Goal: Register for event/course

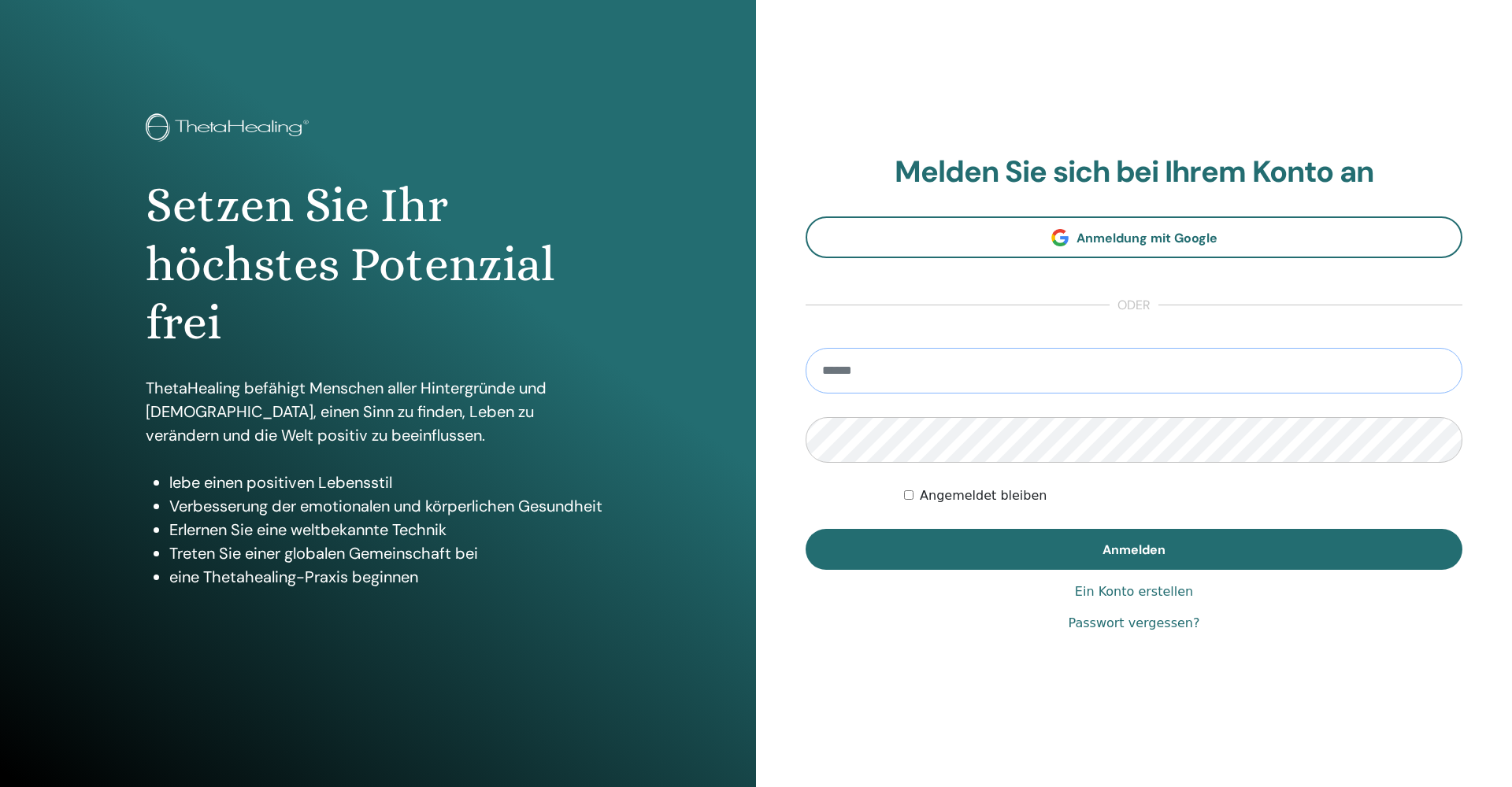
type input "**********"
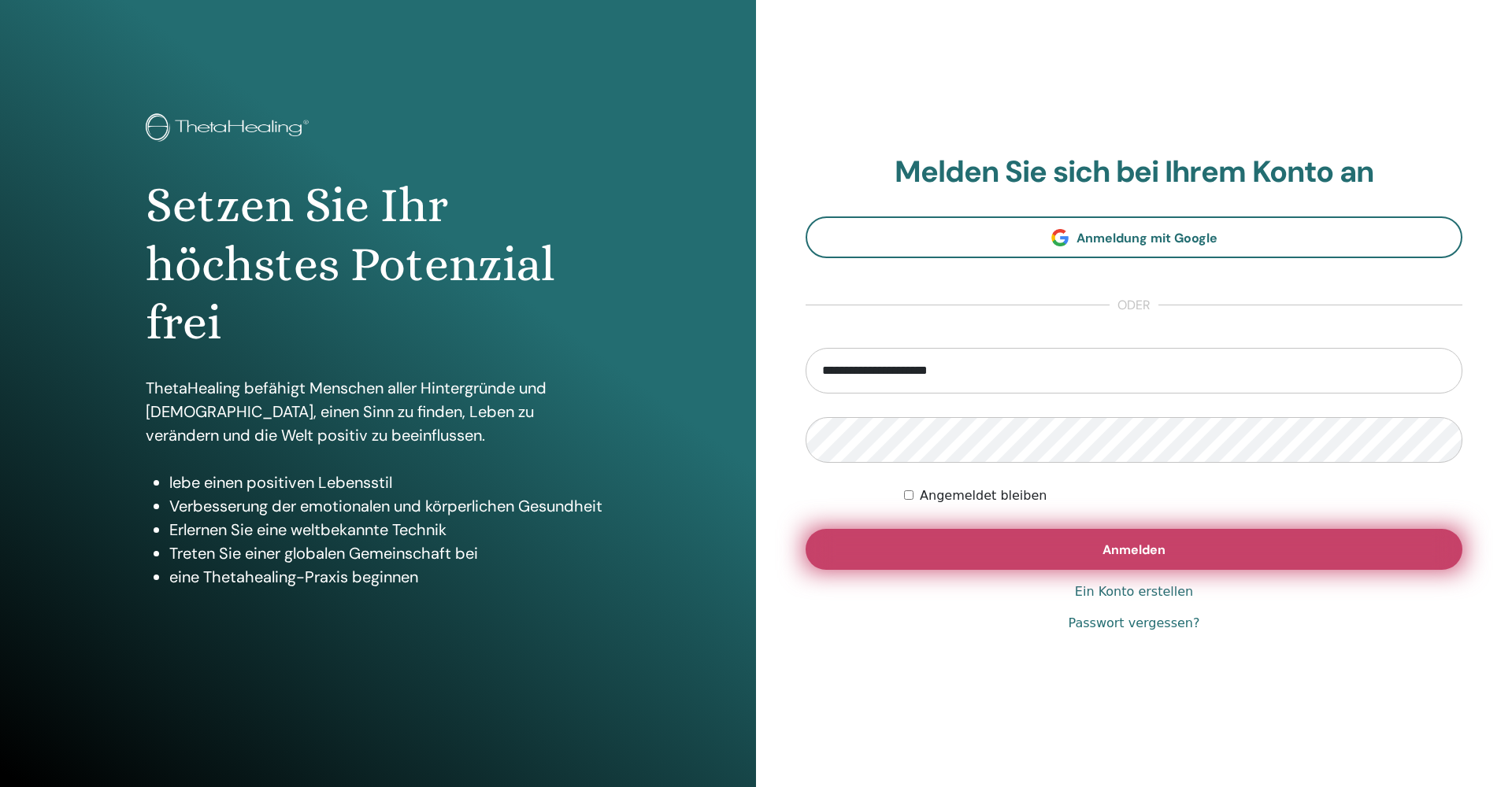
click at [1144, 545] on span "Anmelden" at bounding box center [1134, 550] width 63 height 17
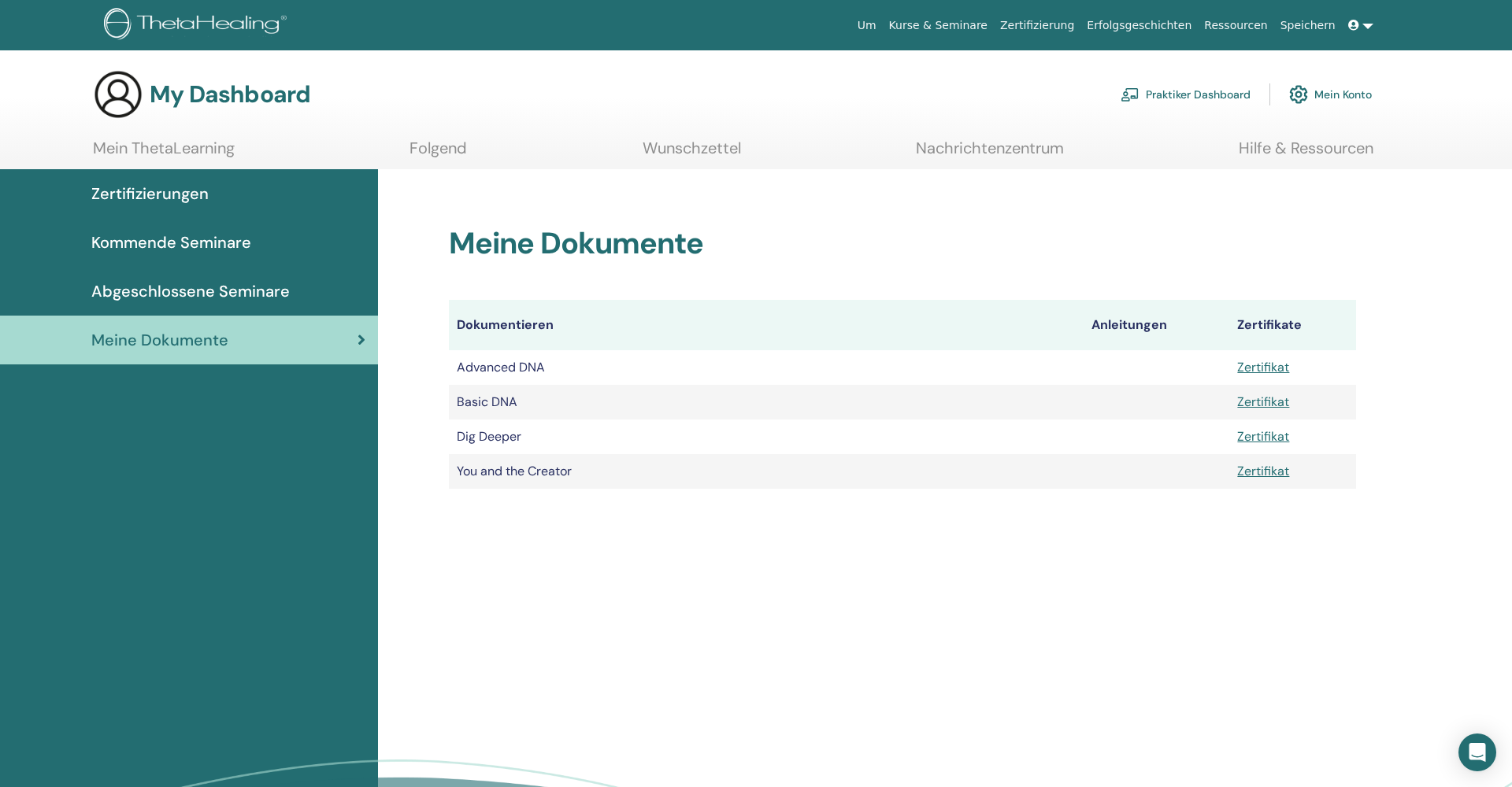
click at [683, 148] on link "Wunschzettel" at bounding box center [691, 154] width 98 height 31
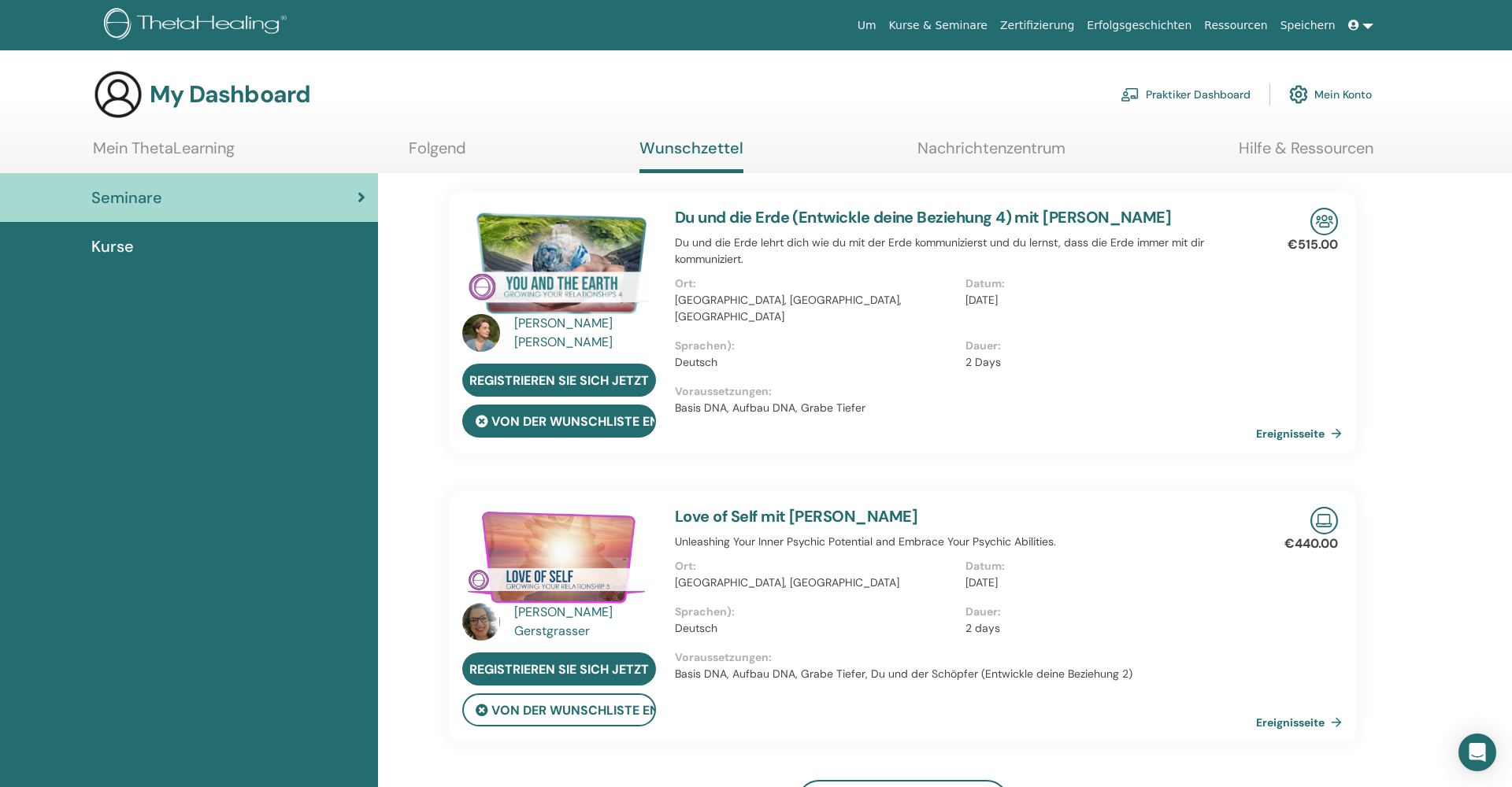
click at [607, 415] on button "von der Wunschliste entfernen" at bounding box center [558, 420] width 193 height 33
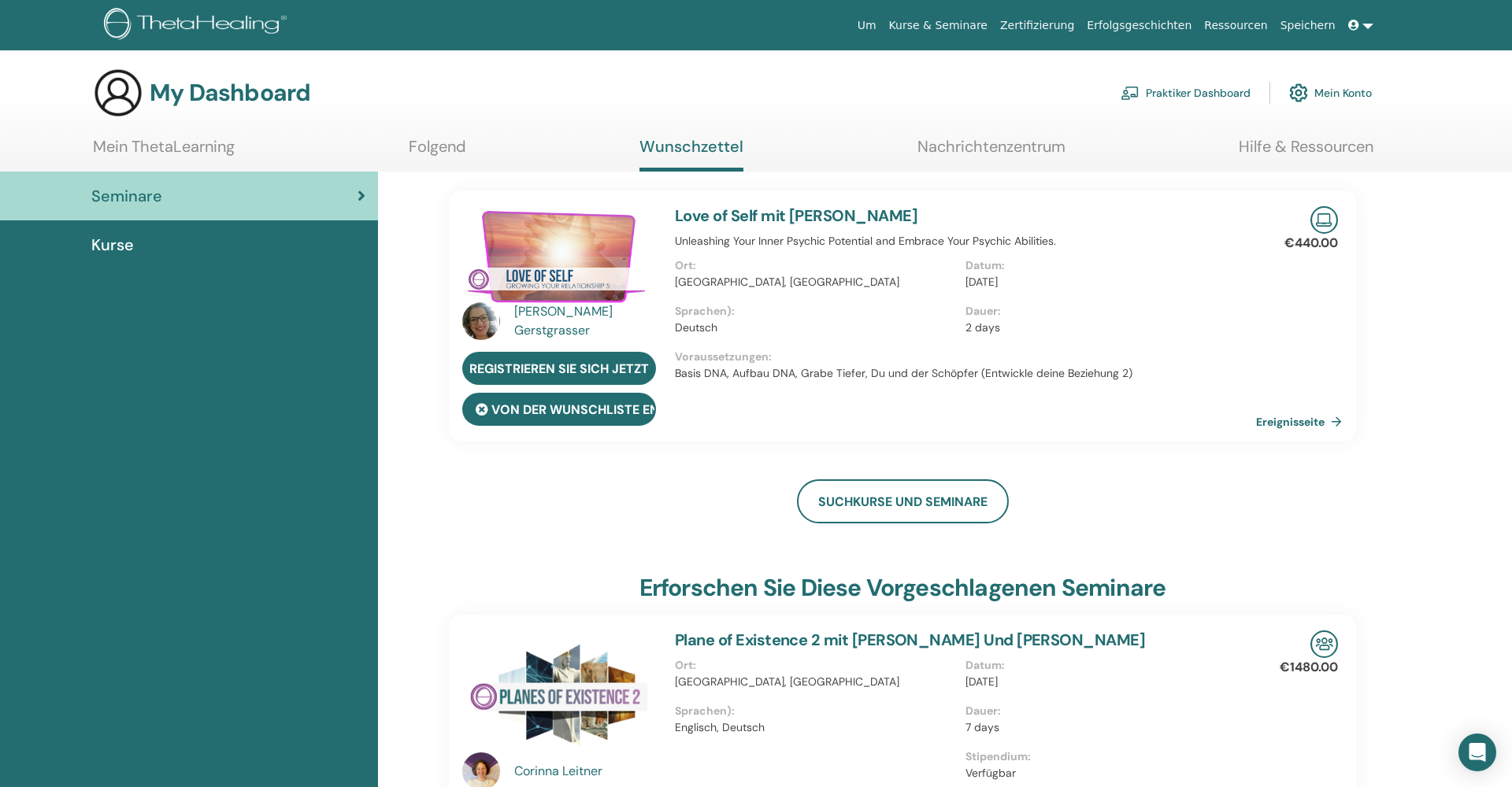
click at [599, 413] on button "von der Wunschliste entfernen" at bounding box center [558, 408] width 193 height 33
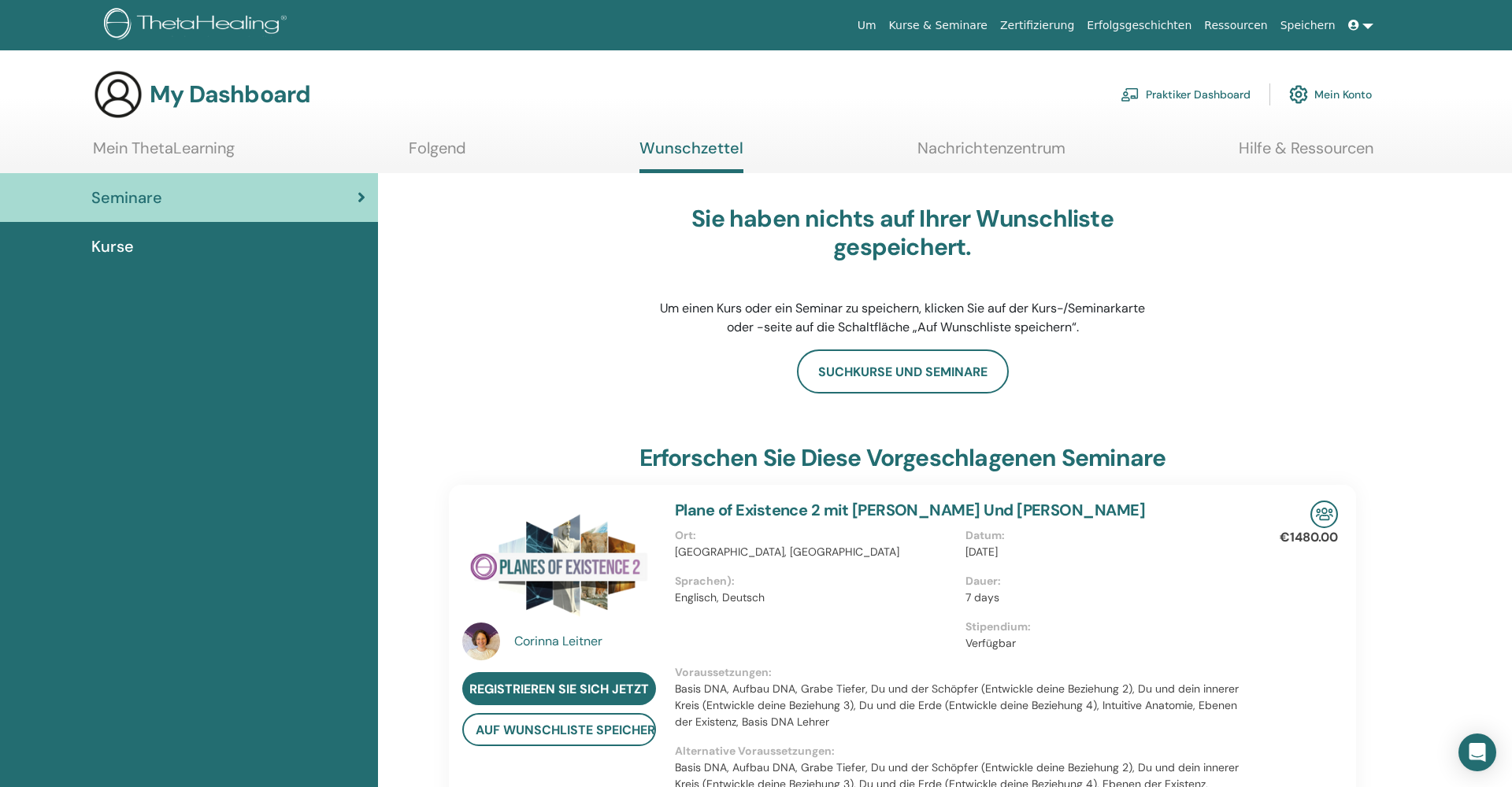
scroll to position [0, 0]
click at [201, 254] on div "Kurse" at bounding box center [189, 247] width 353 height 24
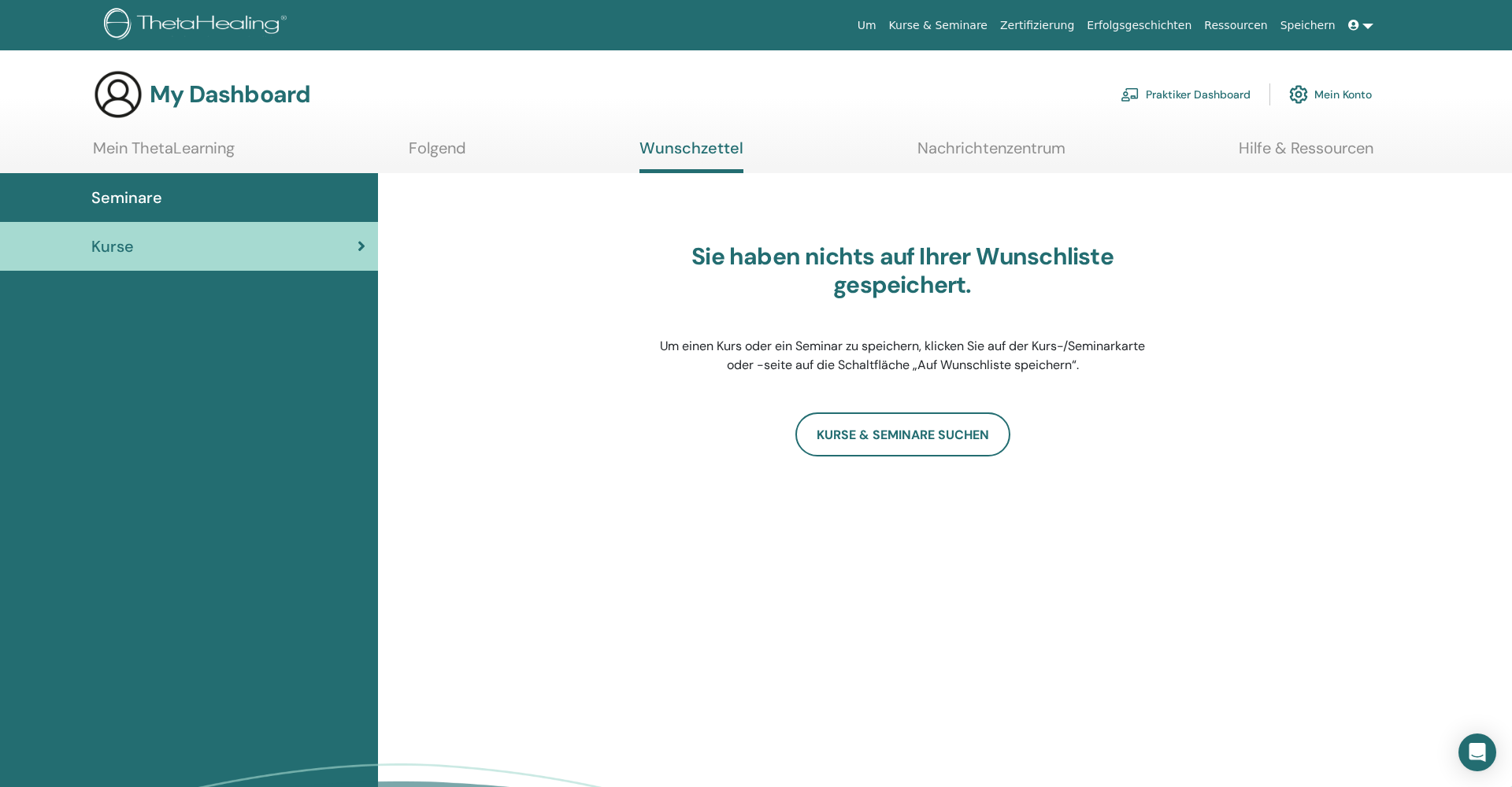
click at [176, 199] on div "Seminare" at bounding box center [189, 197] width 353 height 24
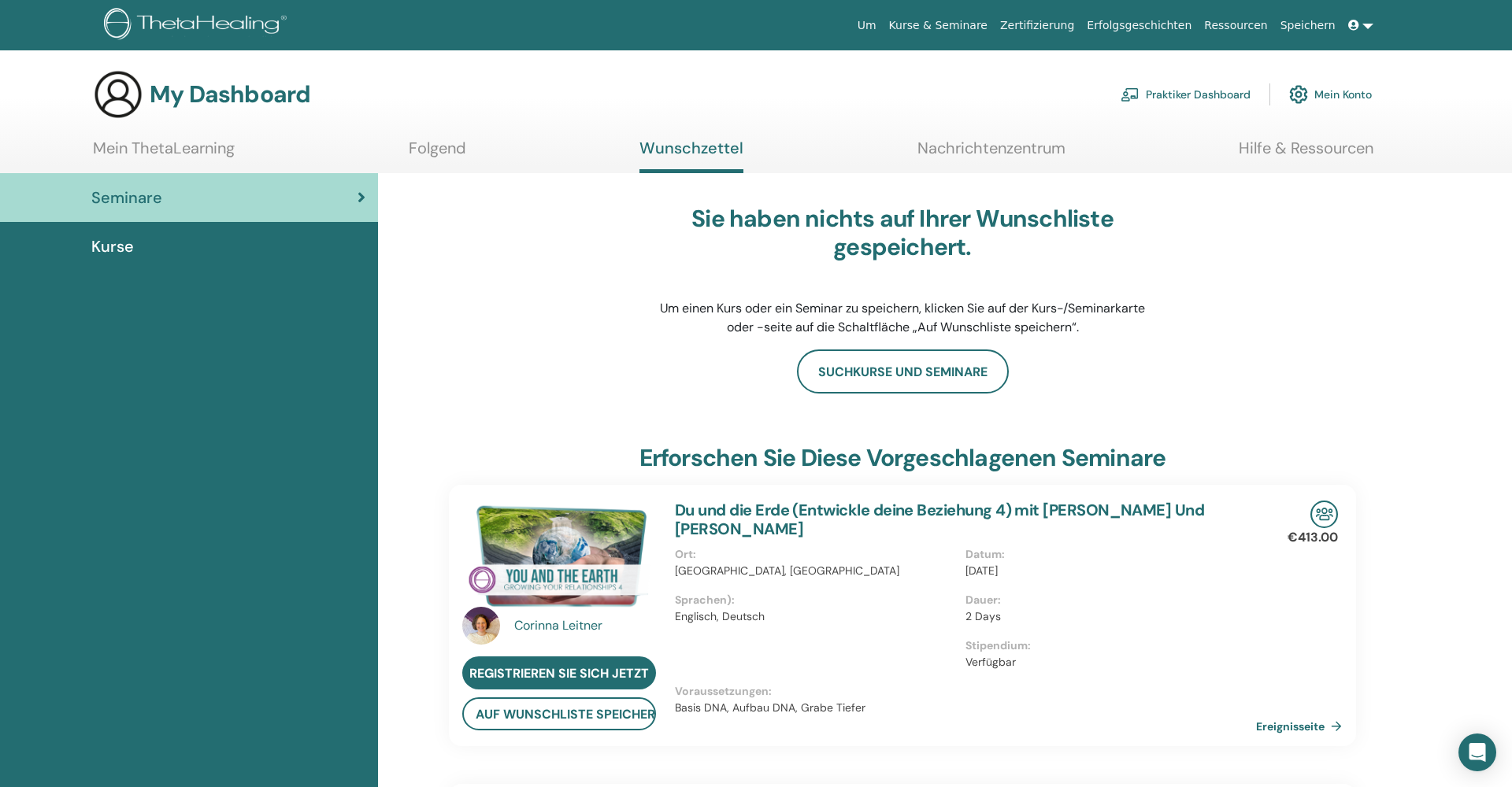
click at [171, 150] on link "Mein ThetaLearning" at bounding box center [164, 154] width 142 height 31
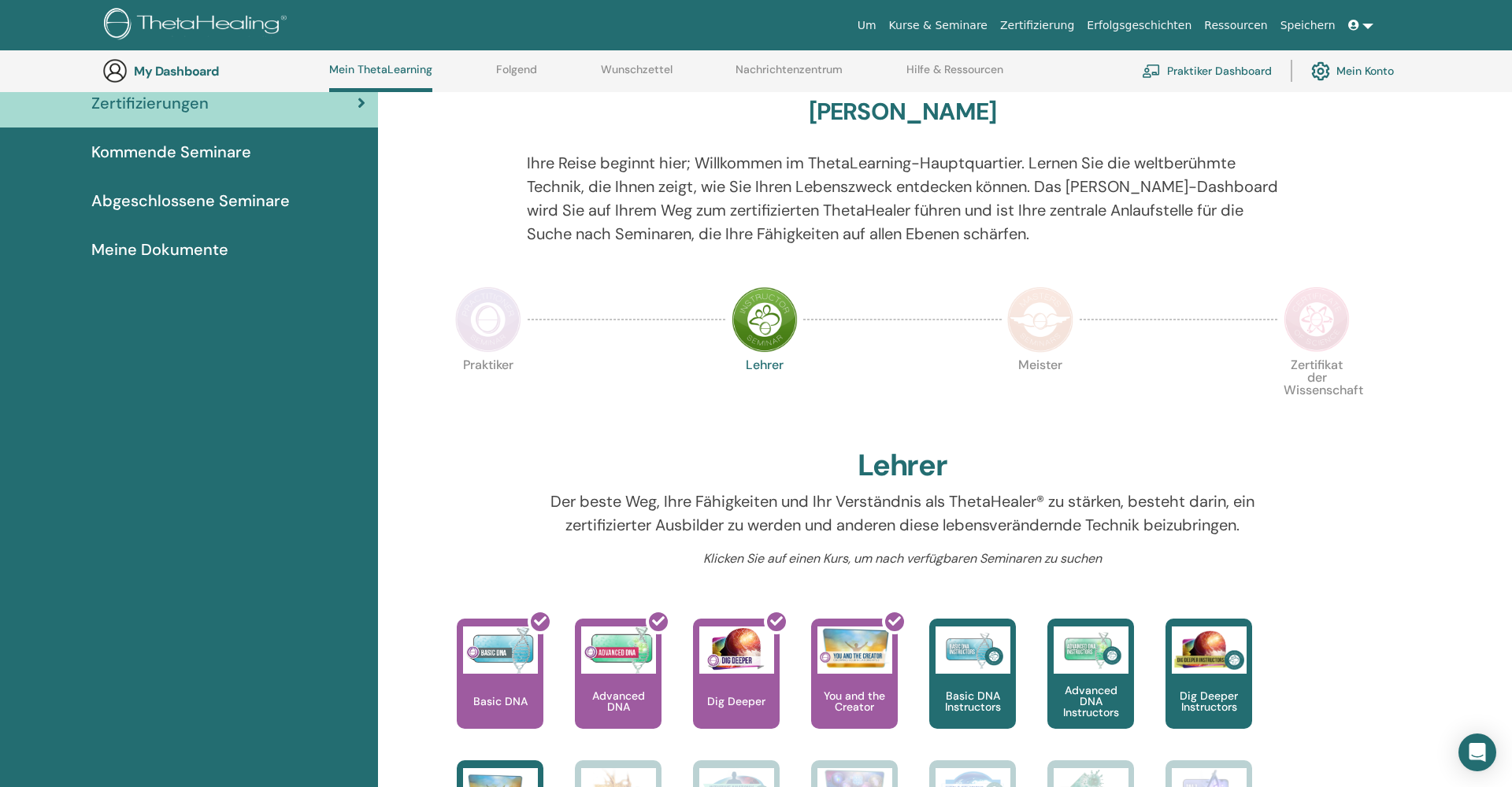
scroll to position [66, 0]
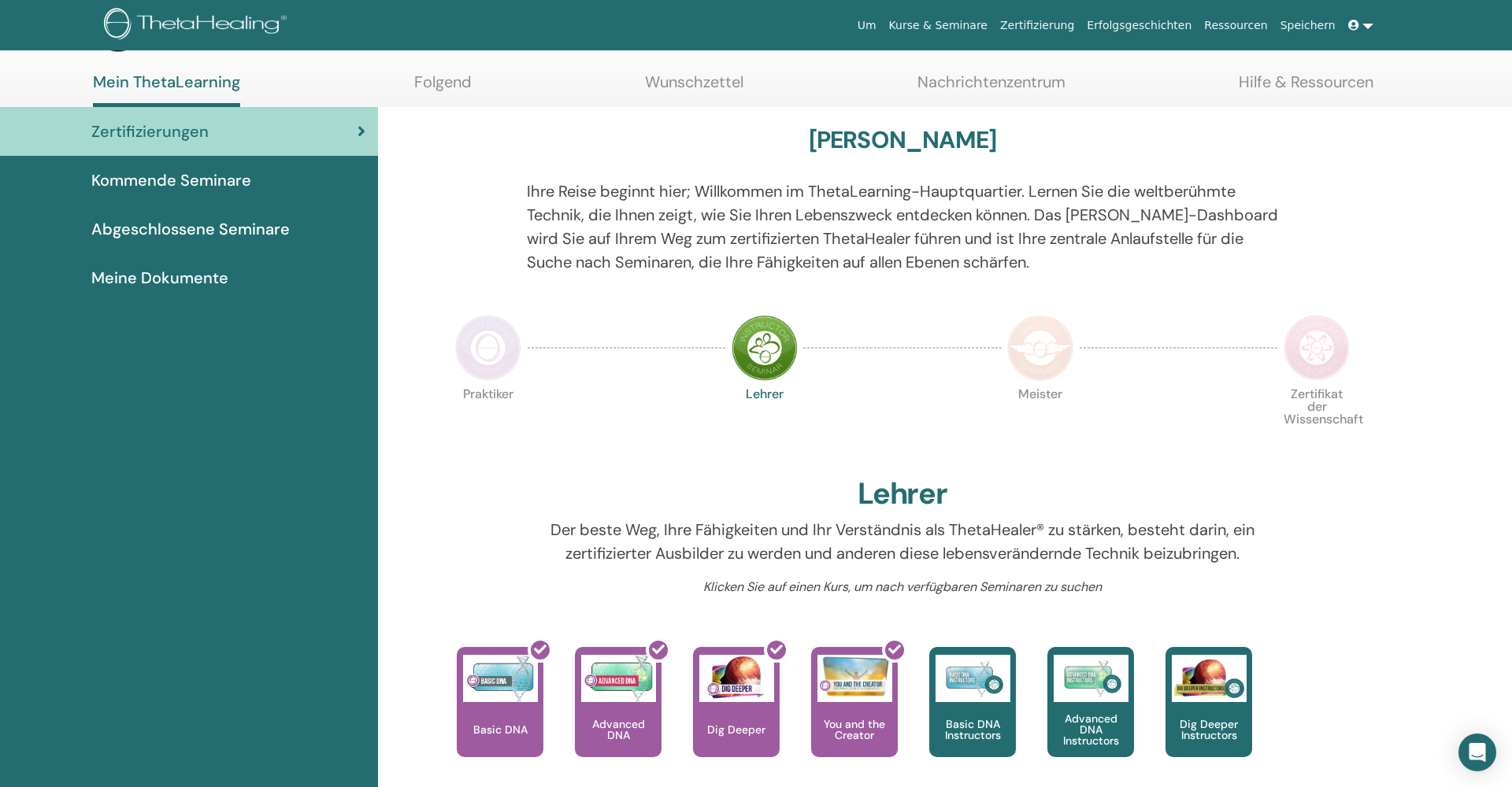
click at [985, 28] on link "Kurse & Seminare" at bounding box center [938, 25] width 111 height 29
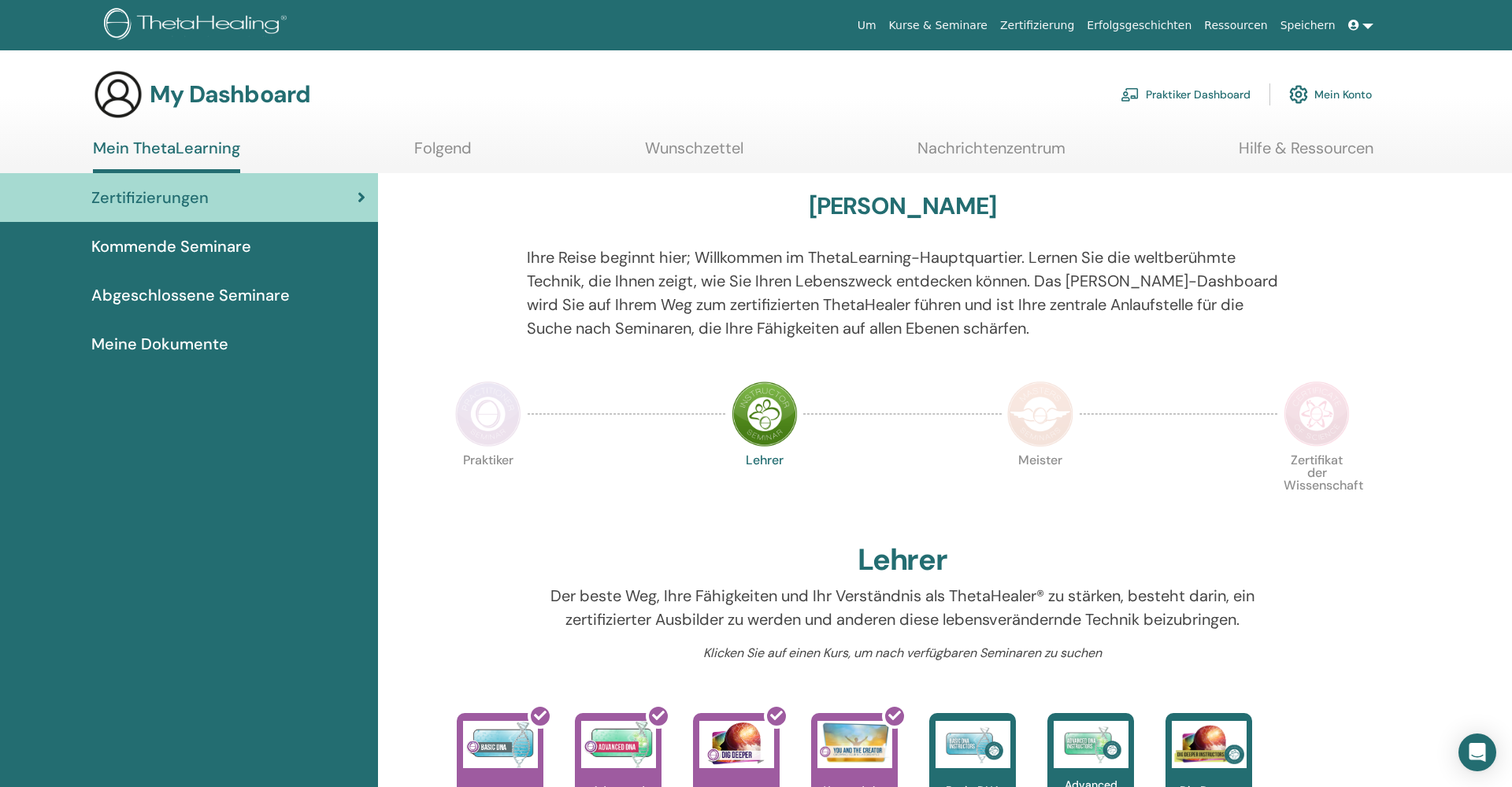
scroll to position [66, 0]
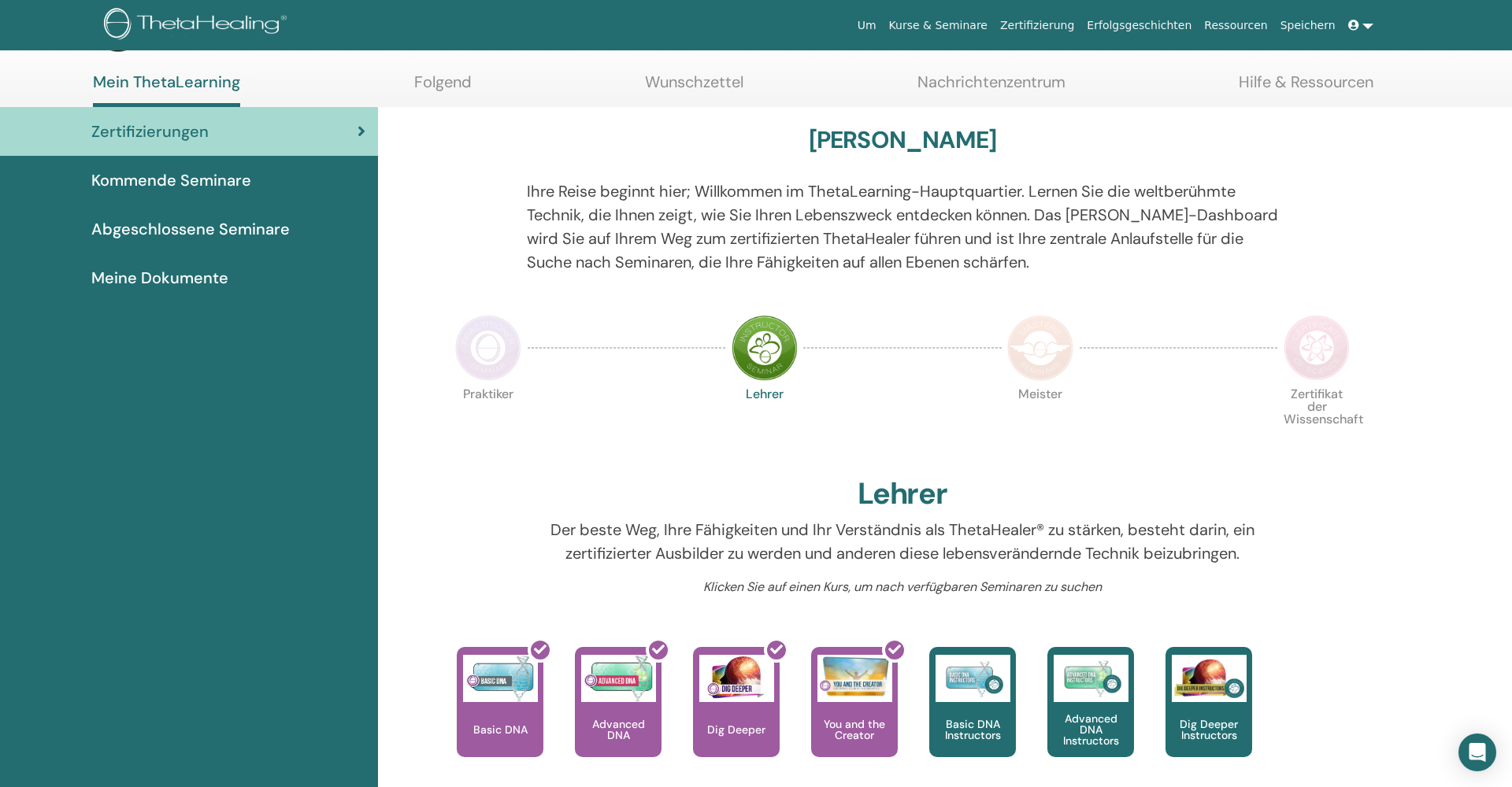
click at [136, 175] on span "Kommende Seminare" at bounding box center [171, 180] width 160 height 24
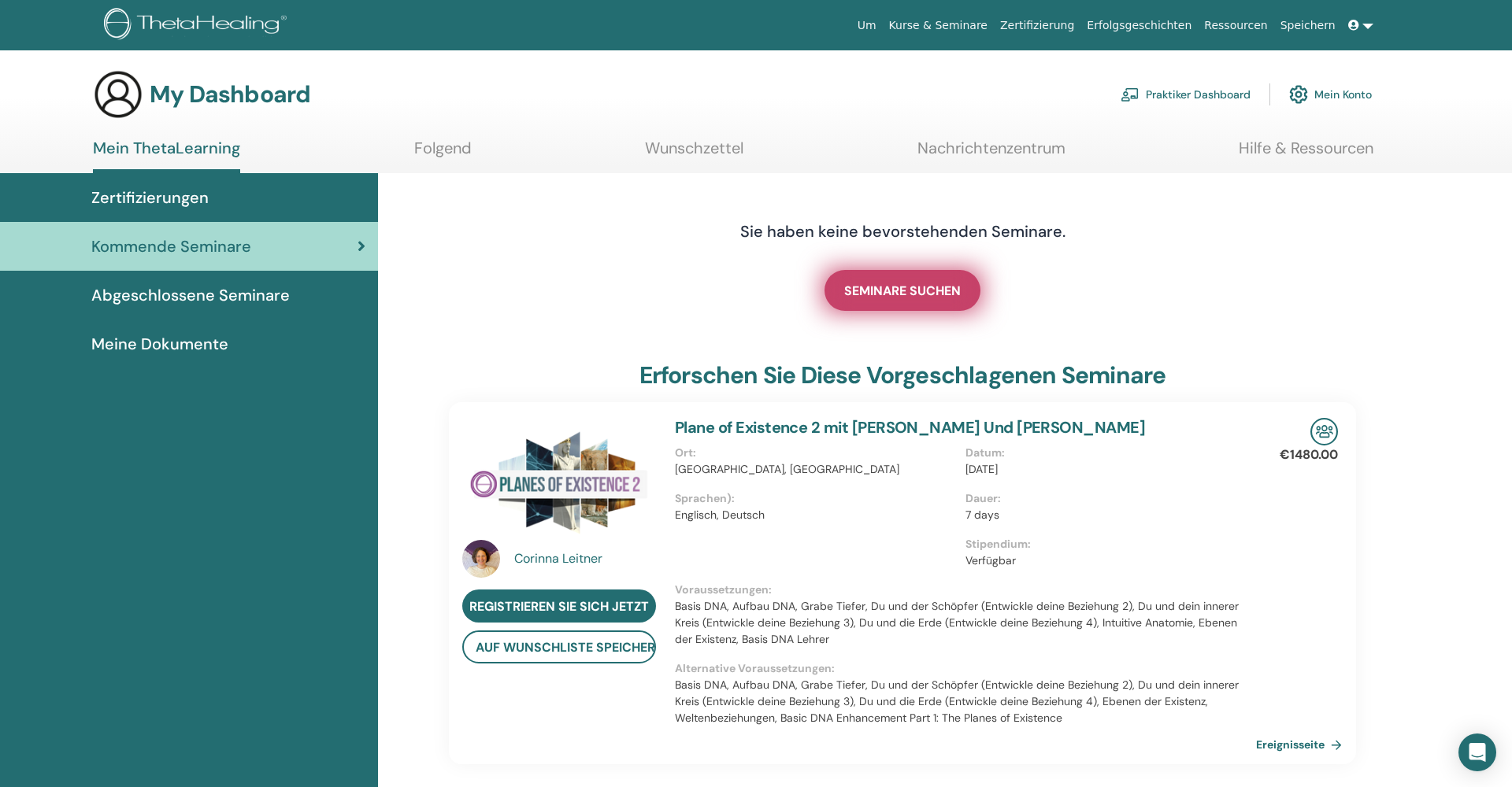
click at [930, 289] on span "SEMINARE SUCHEN" at bounding box center [903, 290] width 117 height 17
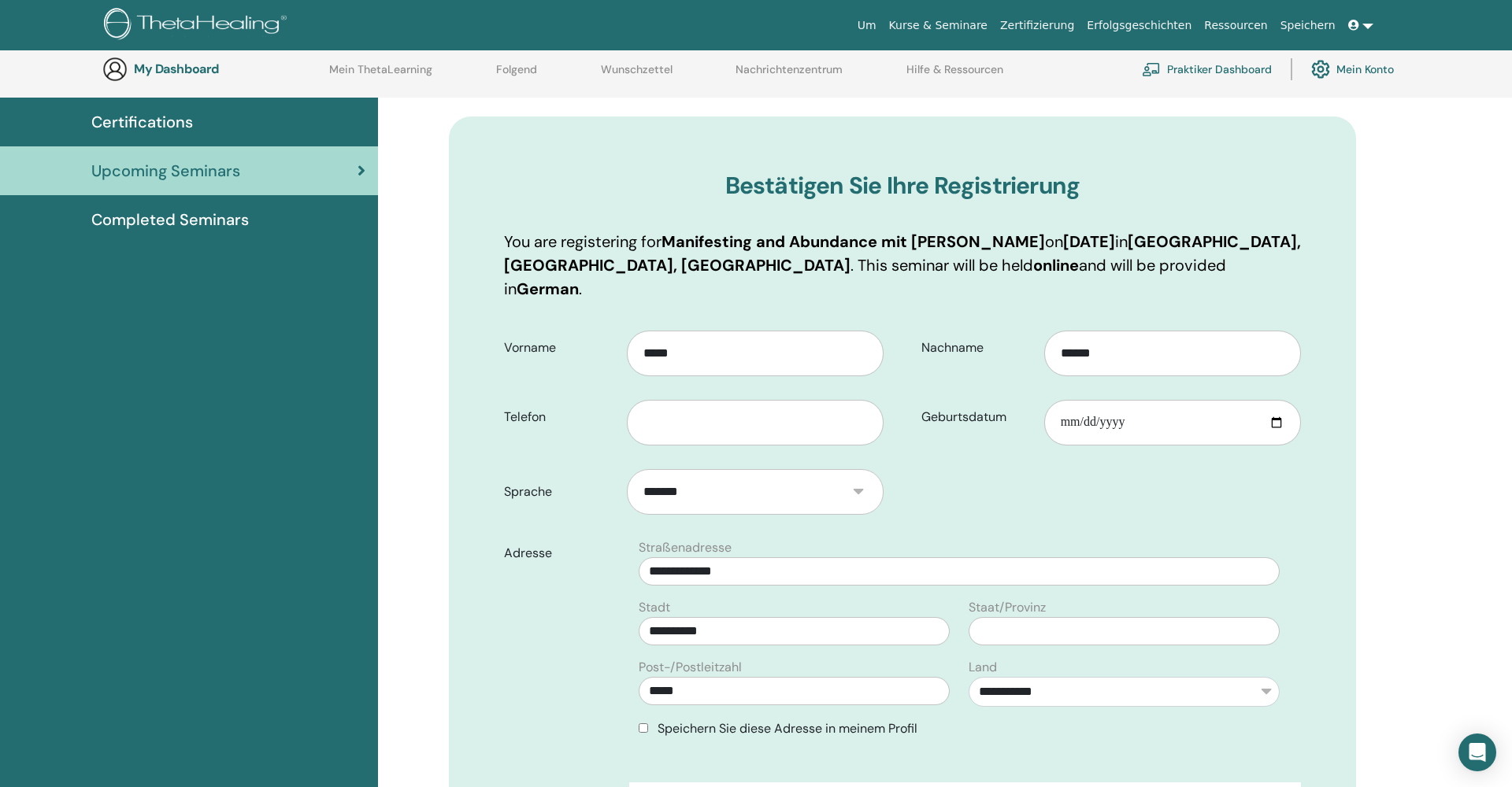
scroll to position [125, 0]
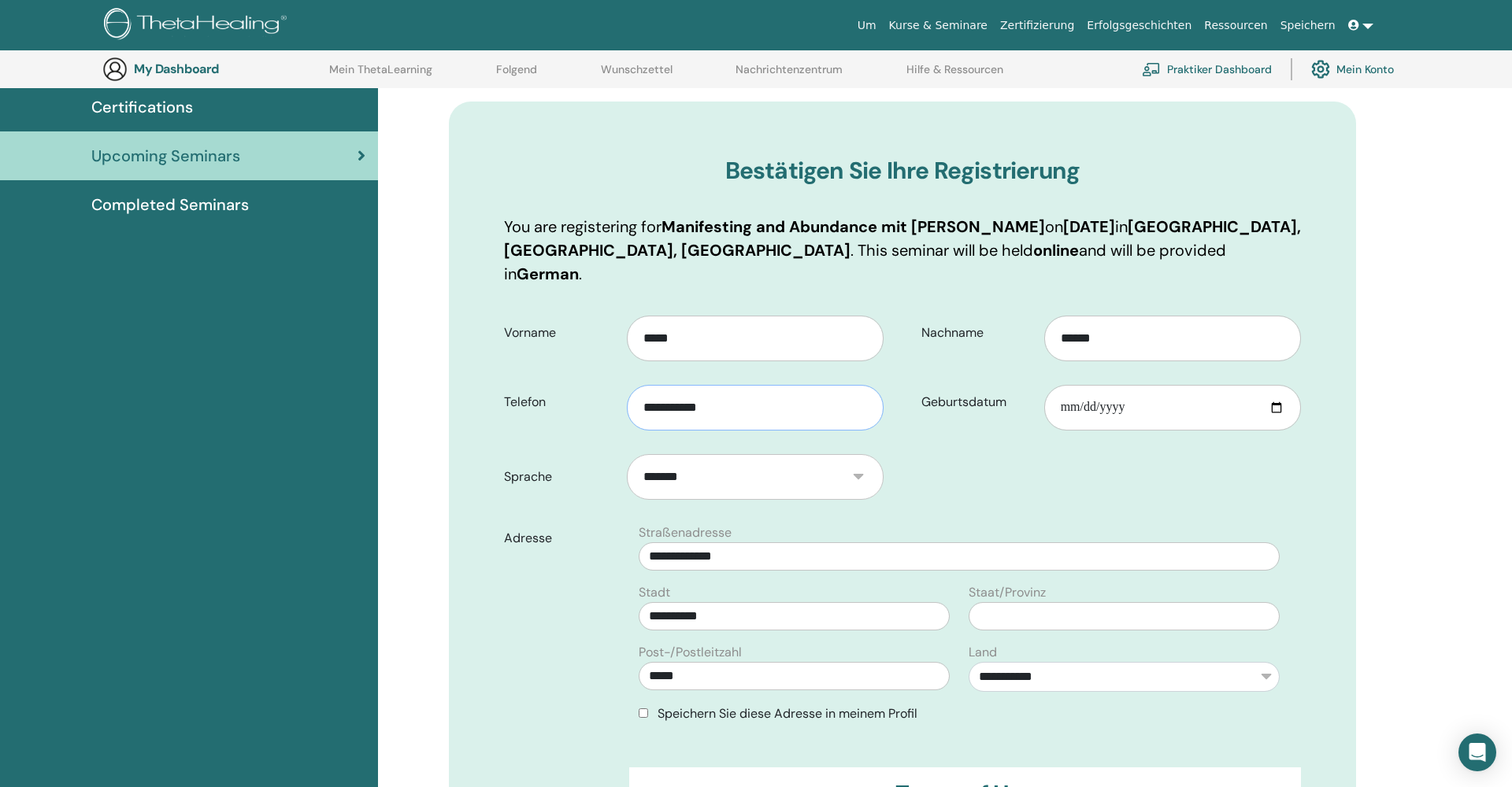
type input "**********"
click at [1122, 393] on input "Geburtsdatum" at bounding box center [1172, 407] width 257 height 46
click at [1066, 389] on input "Geburtsdatum" at bounding box center [1172, 408] width 257 height 46
type input "**********"
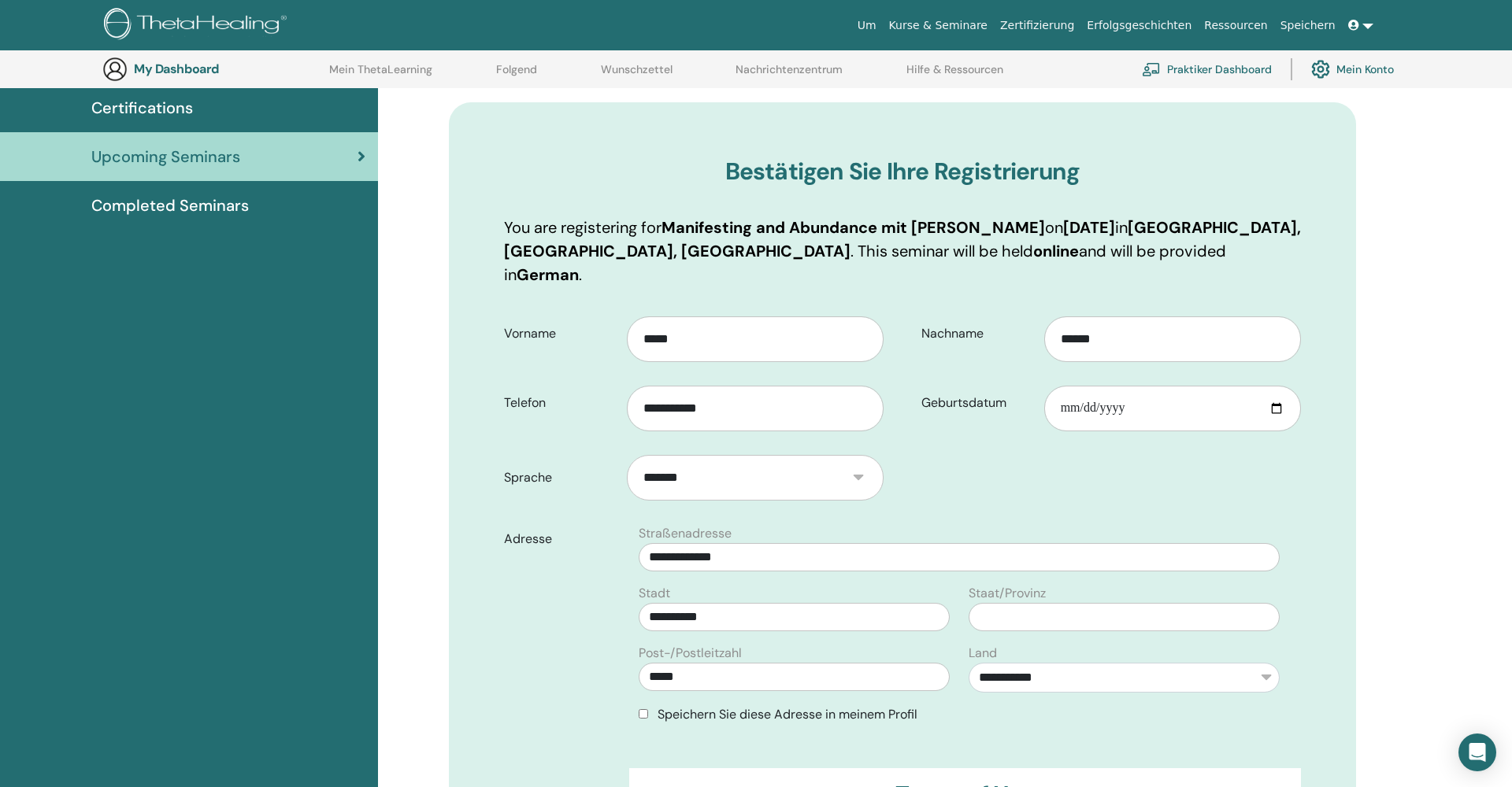
click at [1202, 445] on form "**********" at bounding box center [902, 646] width 821 height 683
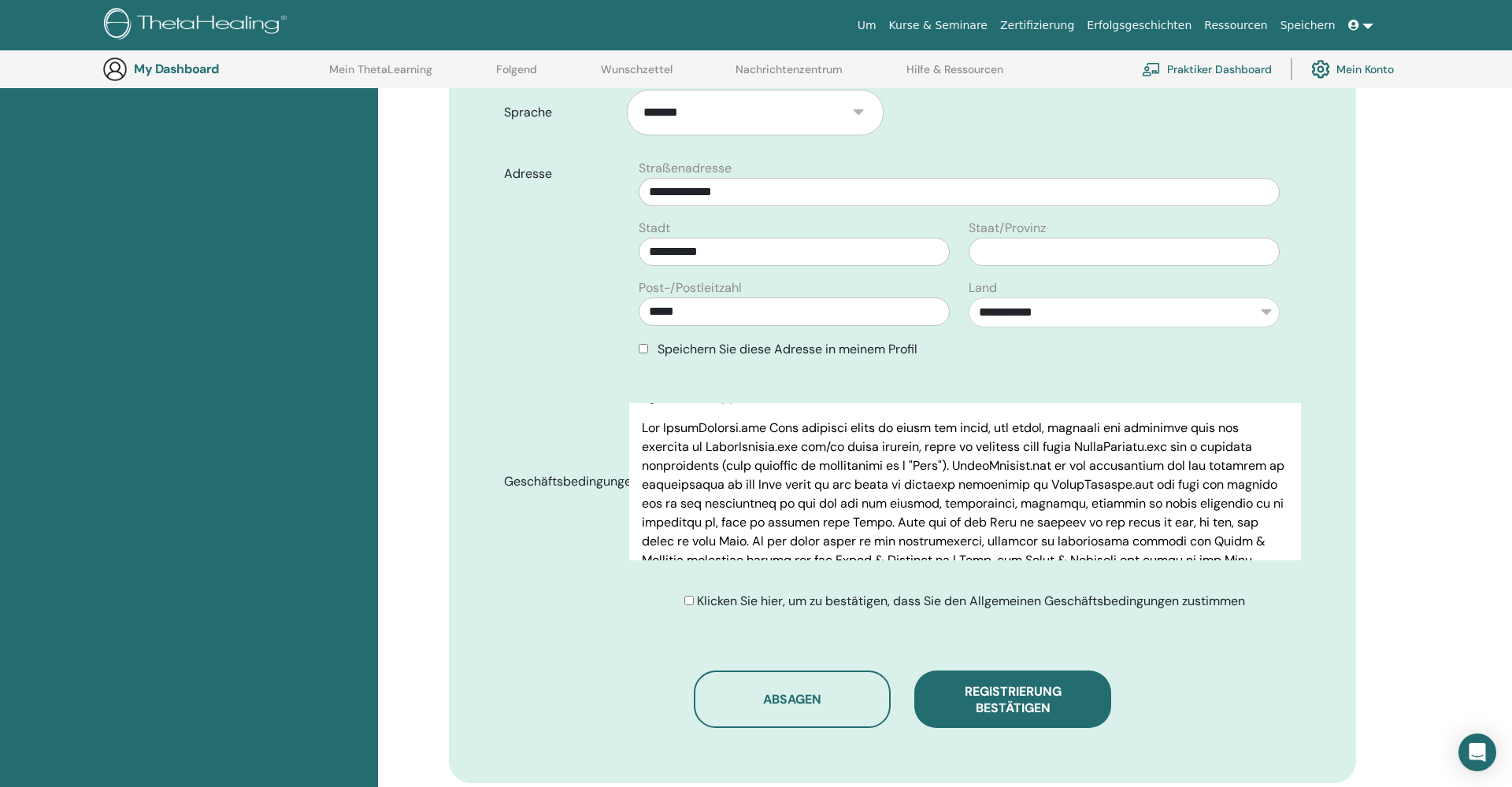
scroll to position [489, 0]
click at [1026, 683] on span "Registrierung bestätigen" at bounding box center [1013, 699] width 97 height 33
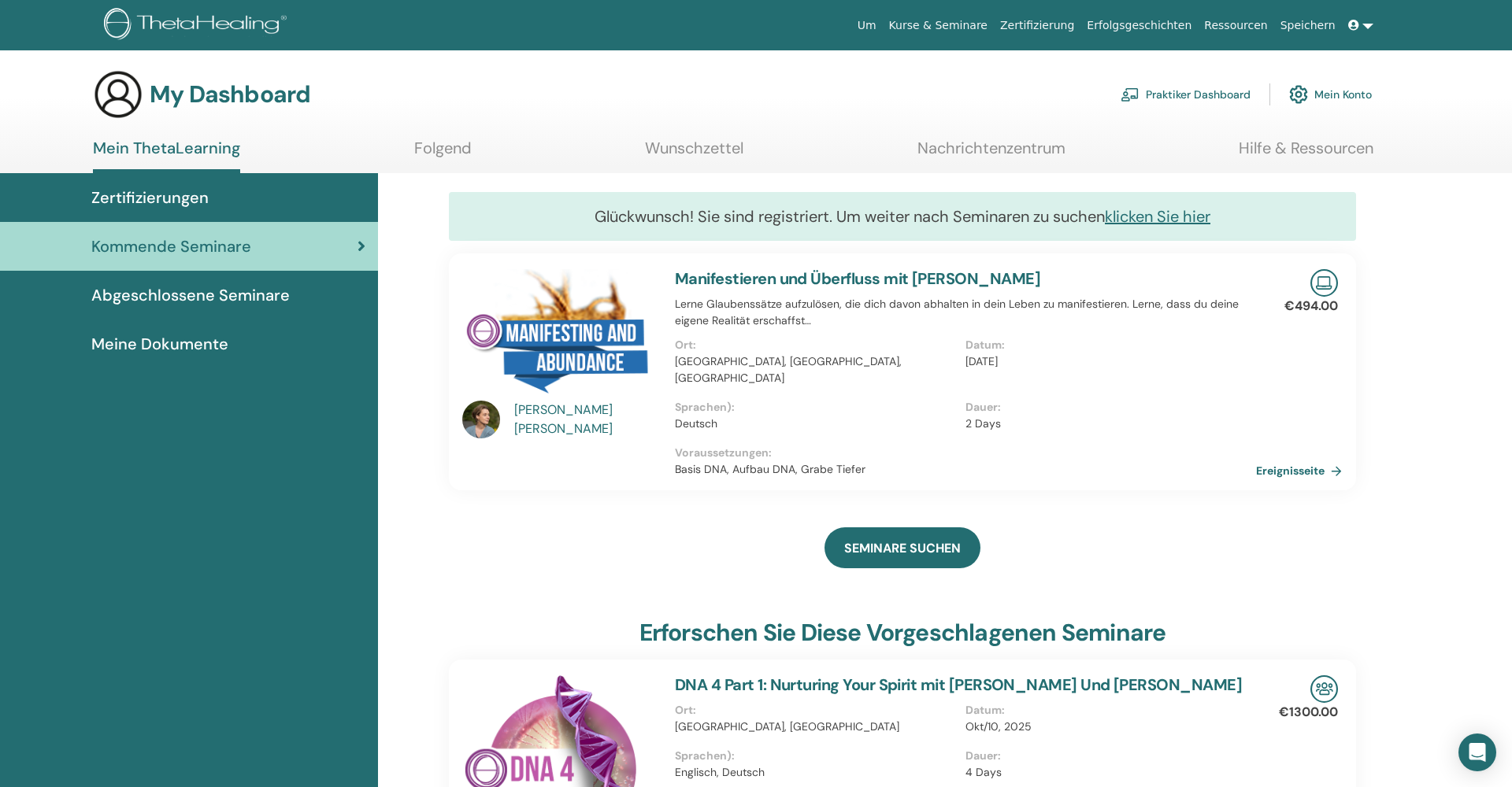
click at [434, 148] on link "Folgend" at bounding box center [443, 154] width 58 height 31
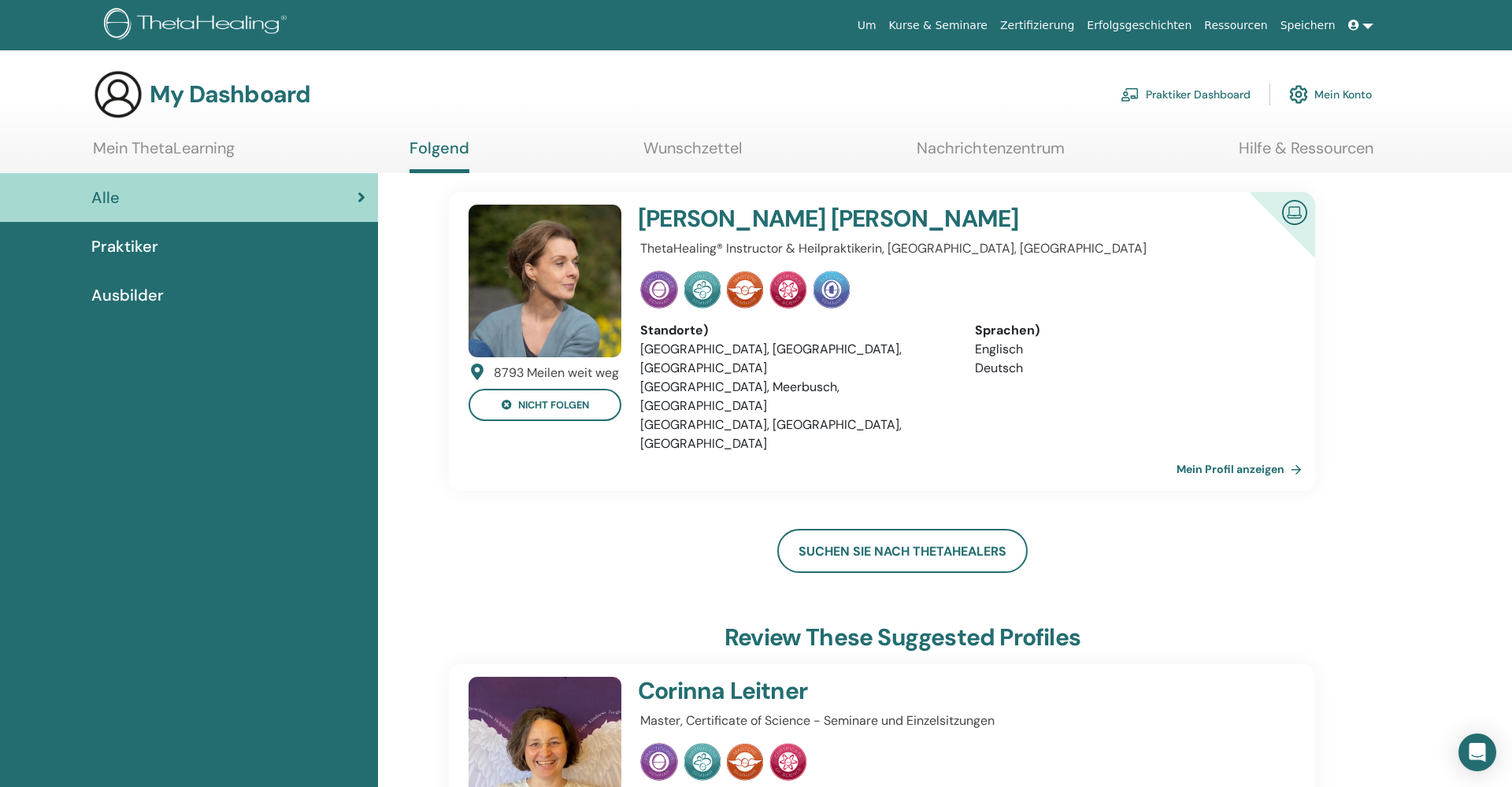
click at [920, 235] on div "[PERSON_NAME]" at bounding box center [907, 222] width 557 height 35
click at [1220, 454] on link "Mein Profil anzeigen" at bounding box center [1242, 470] width 132 height 32
